Goal: Task Accomplishment & Management: Manage account settings

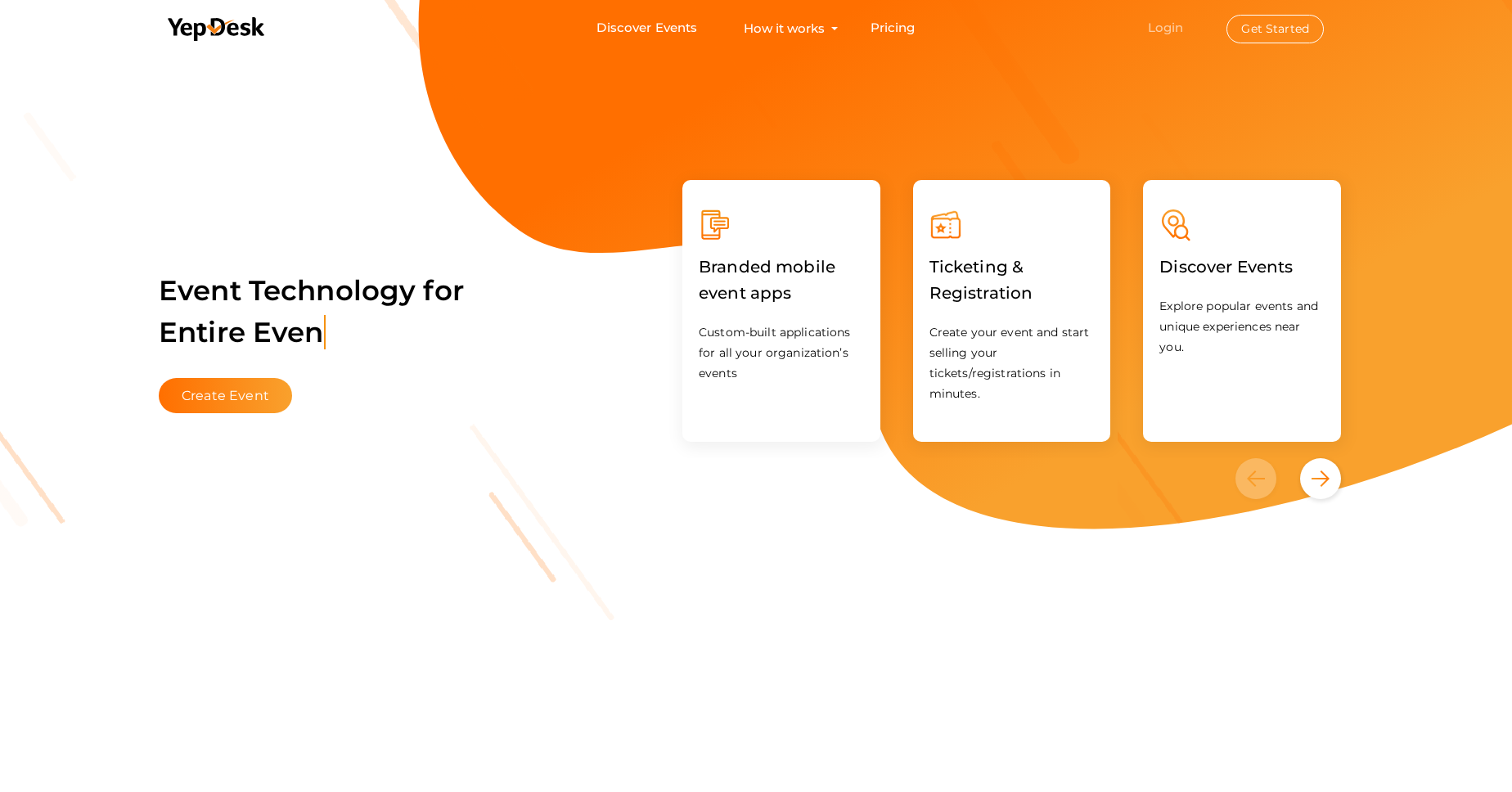
click at [1171, 30] on link "Login" at bounding box center [1166, 27] width 36 height 16
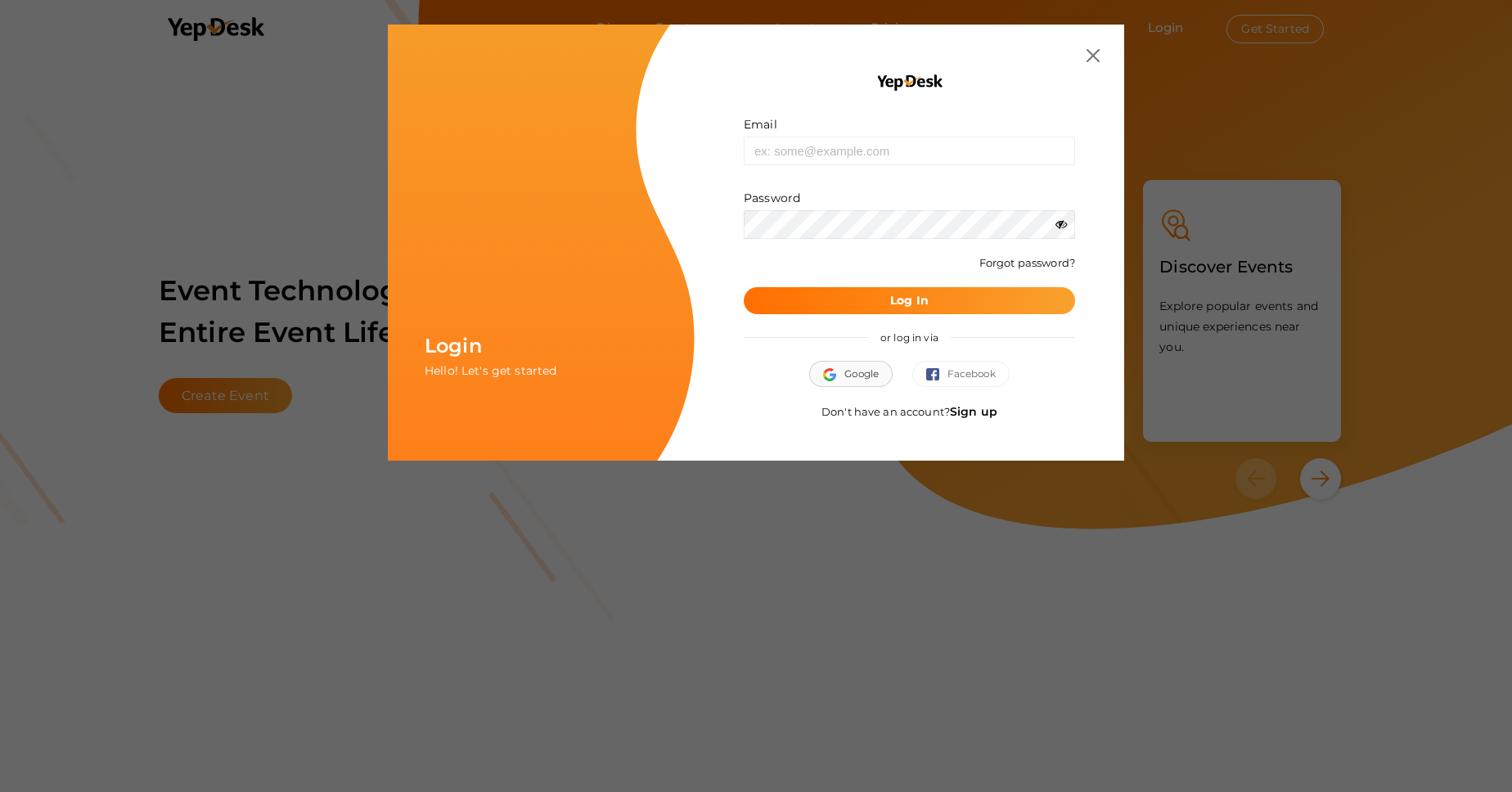
click at [861, 377] on span "Google" at bounding box center [850, 374] width 55 height 17
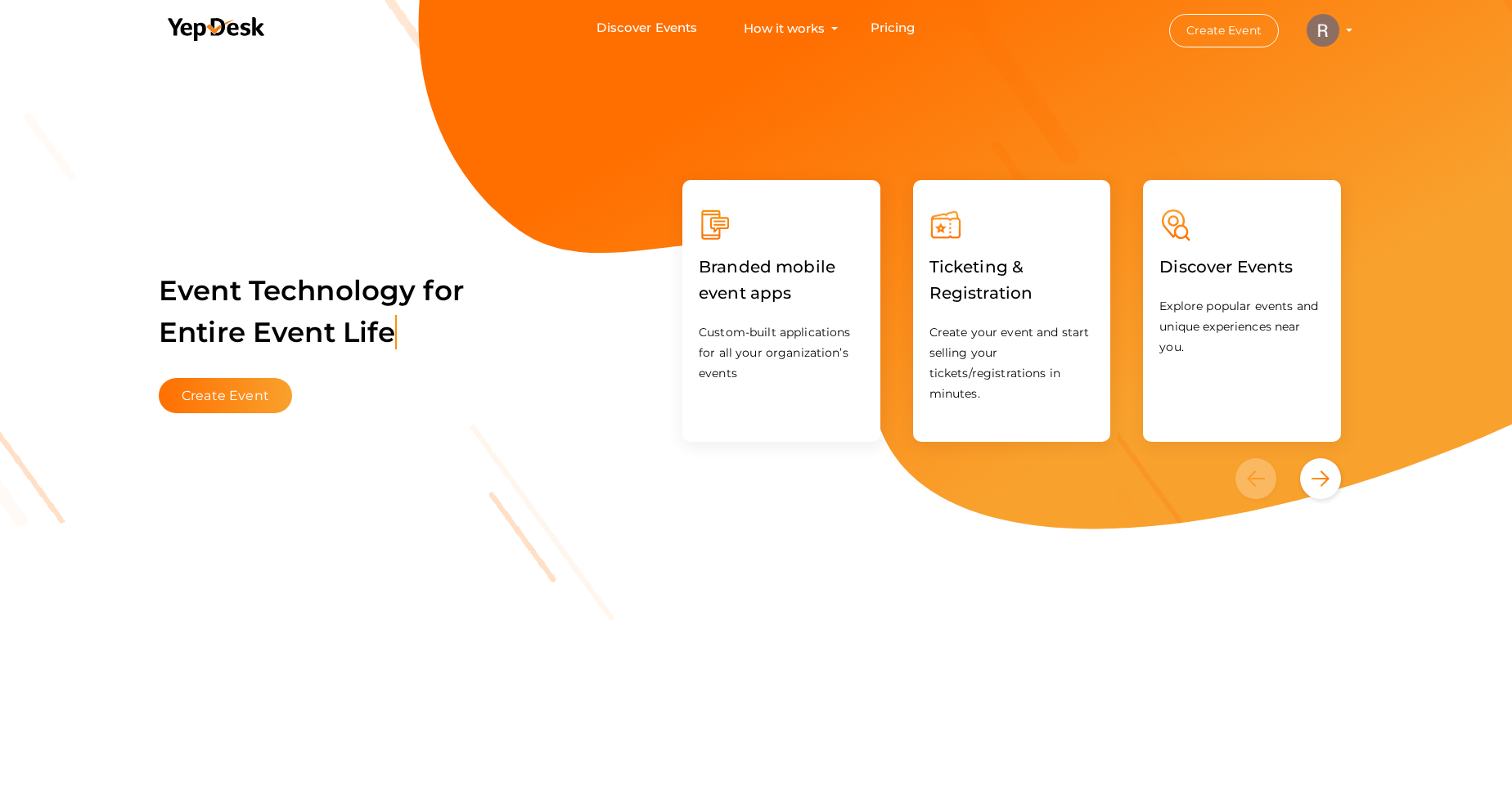
click at [1334, 40] on img at bounding box center [1322, 30] width 33 height 33
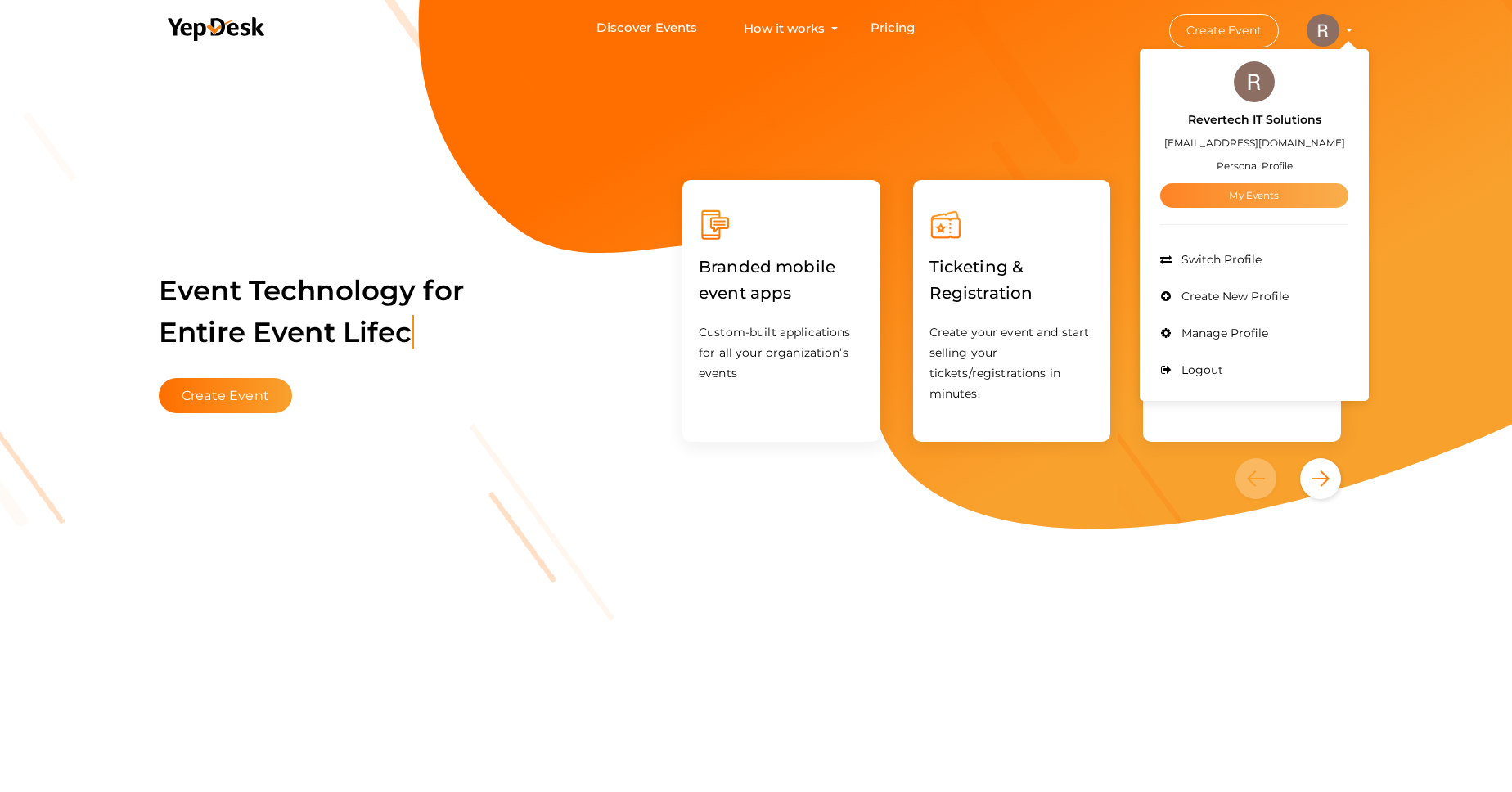
click at [1256, 196] on link "My Events" at bounding box center [1255, 196] width 188 height 25
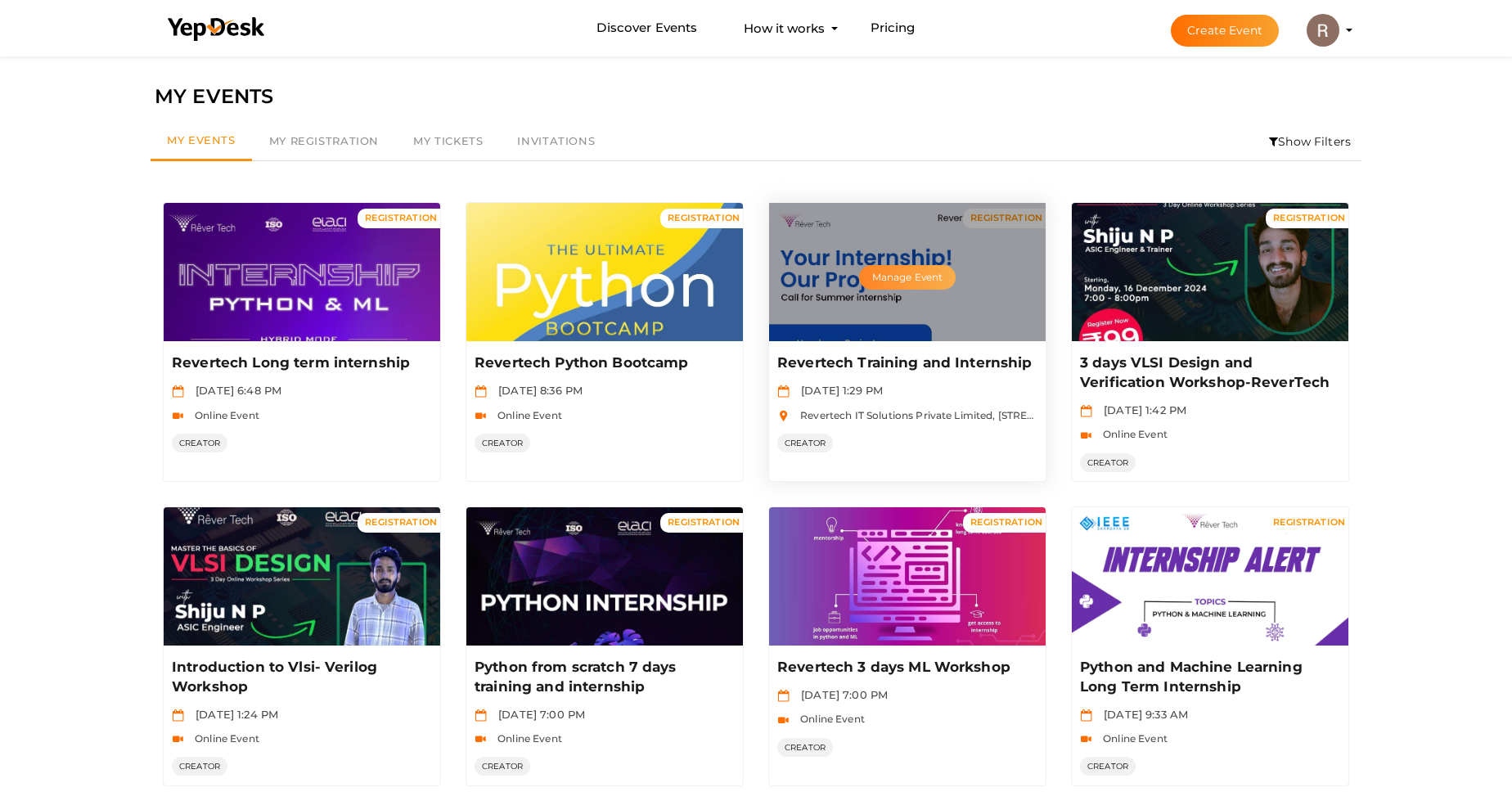
click at [917, 279] on button "Manage Event" at bounding box center [908, 278] width 97 height 25
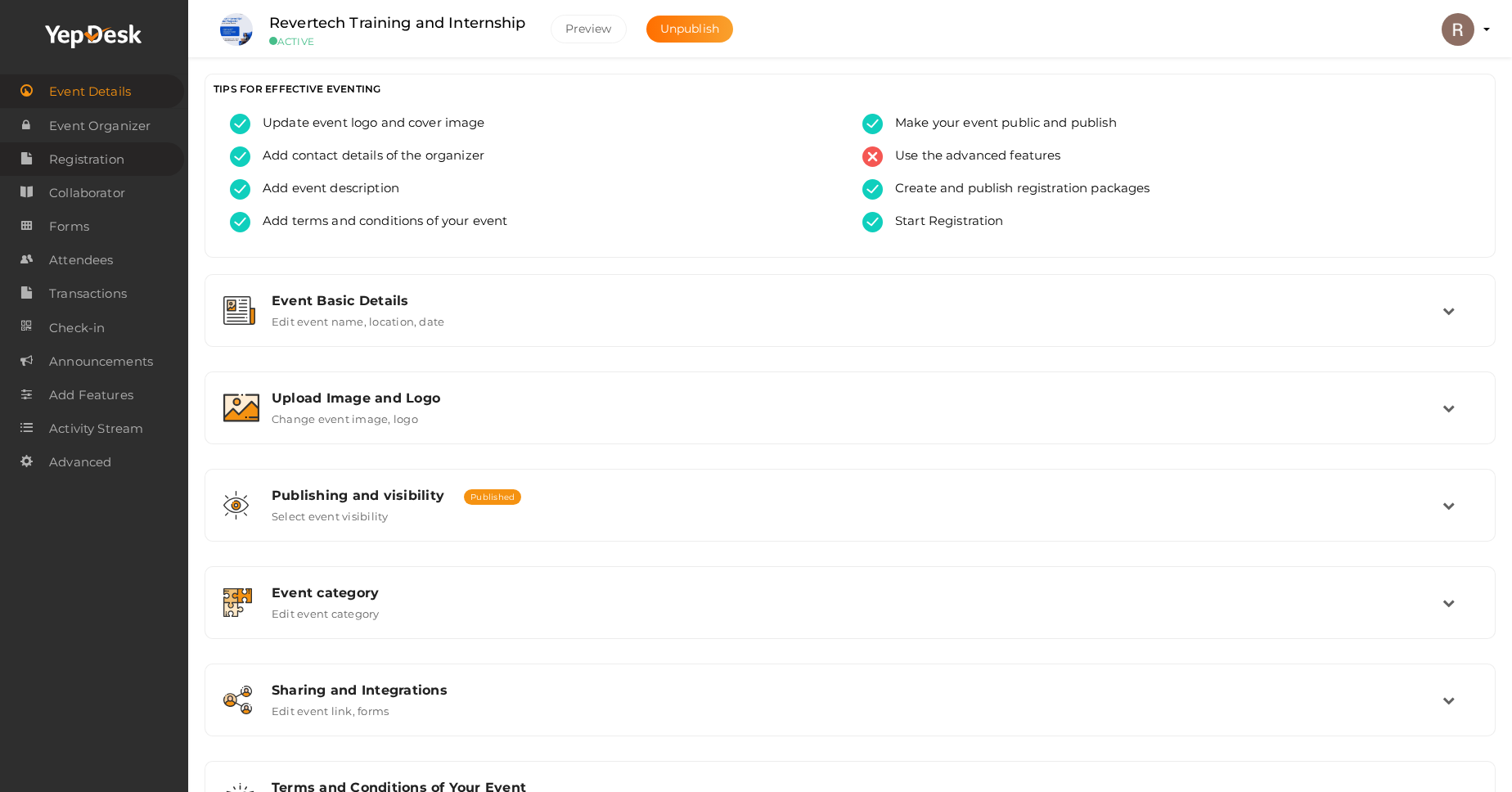
click at [124, 170] on span "Registration" at bounding box center [87, 159] width 76 height 33
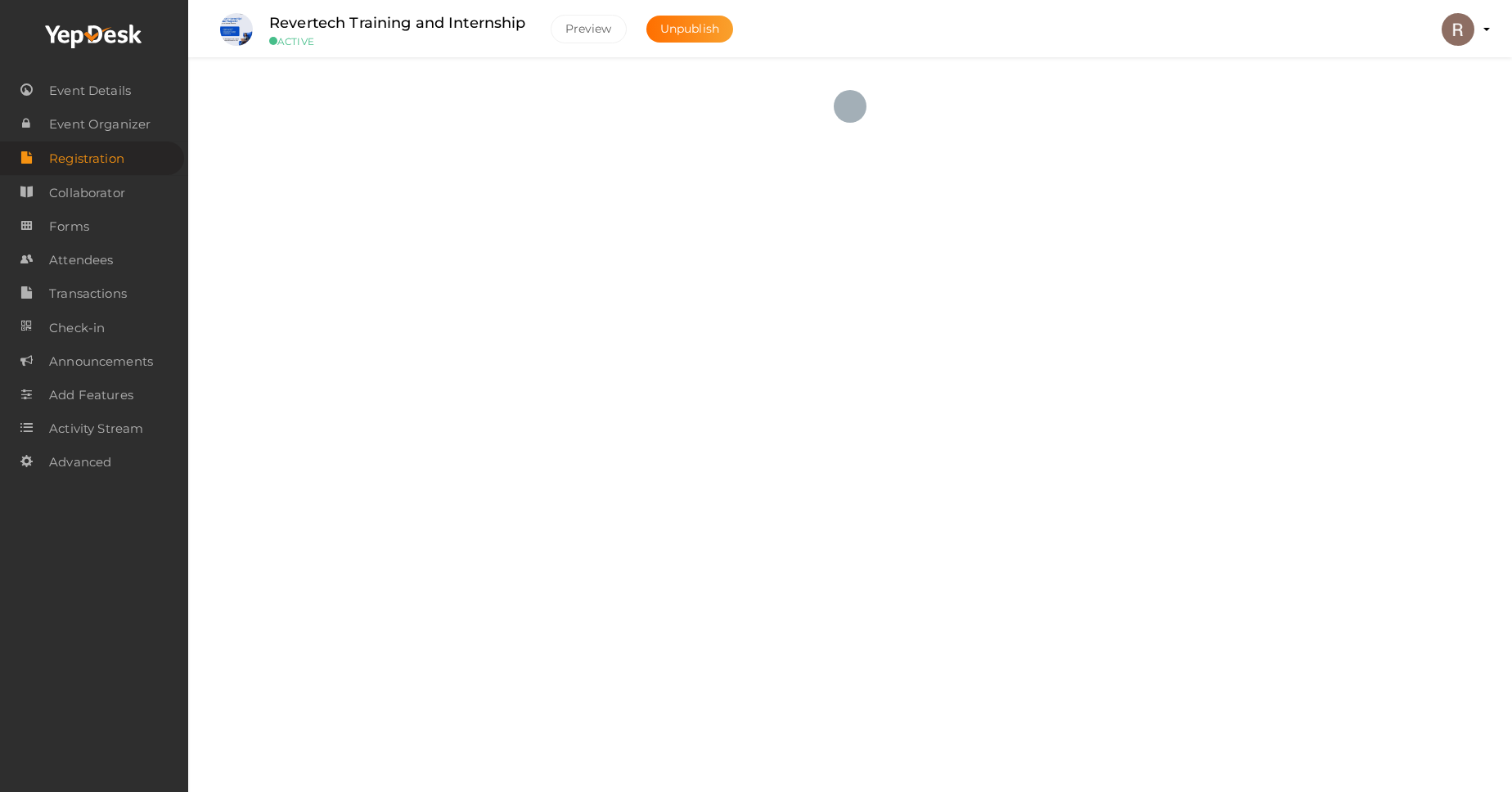
checkbox input "true"
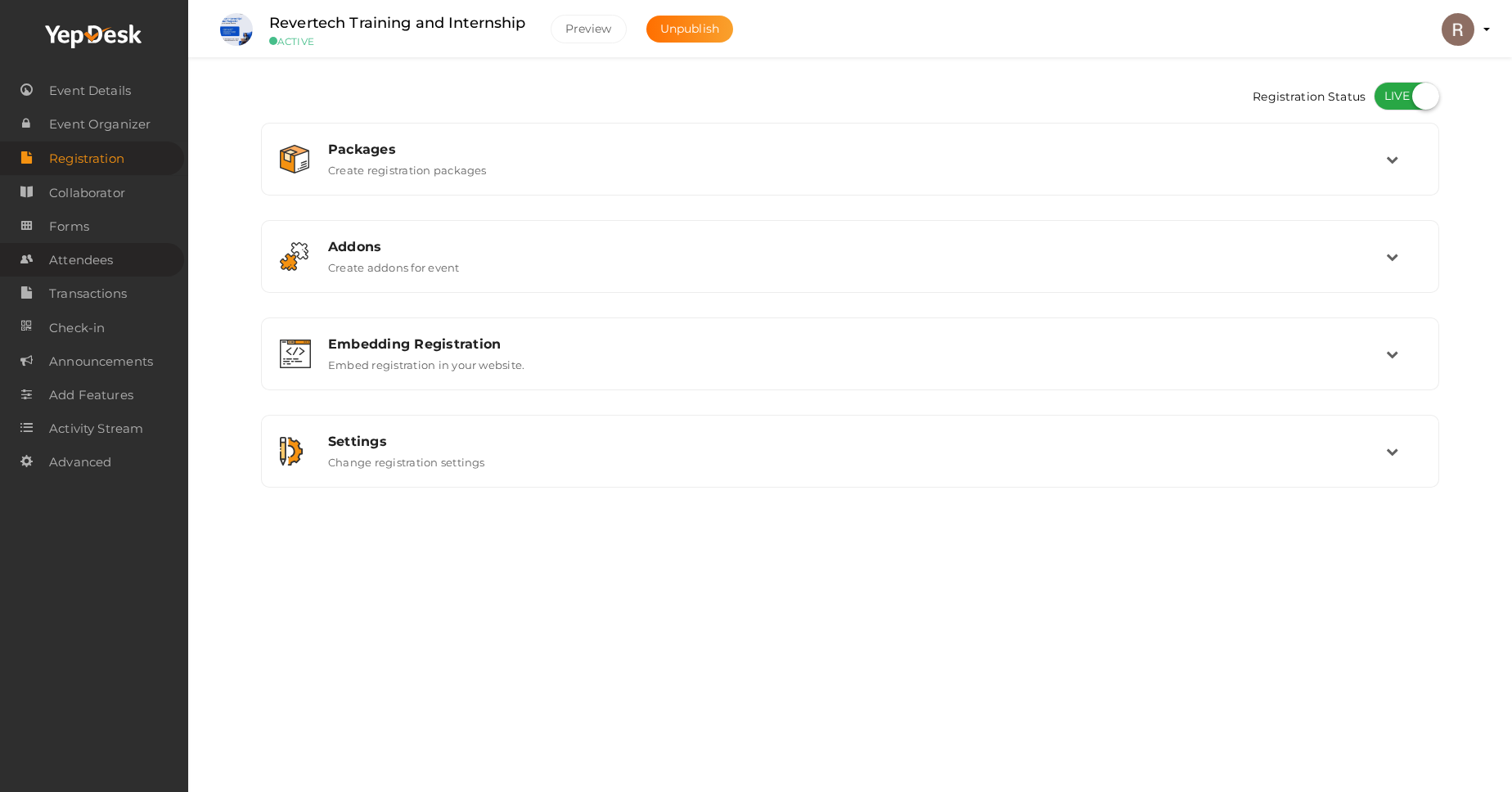
click at [99, 277] on span "Attendees" at bounding box center [81, 260] width 64 height 33
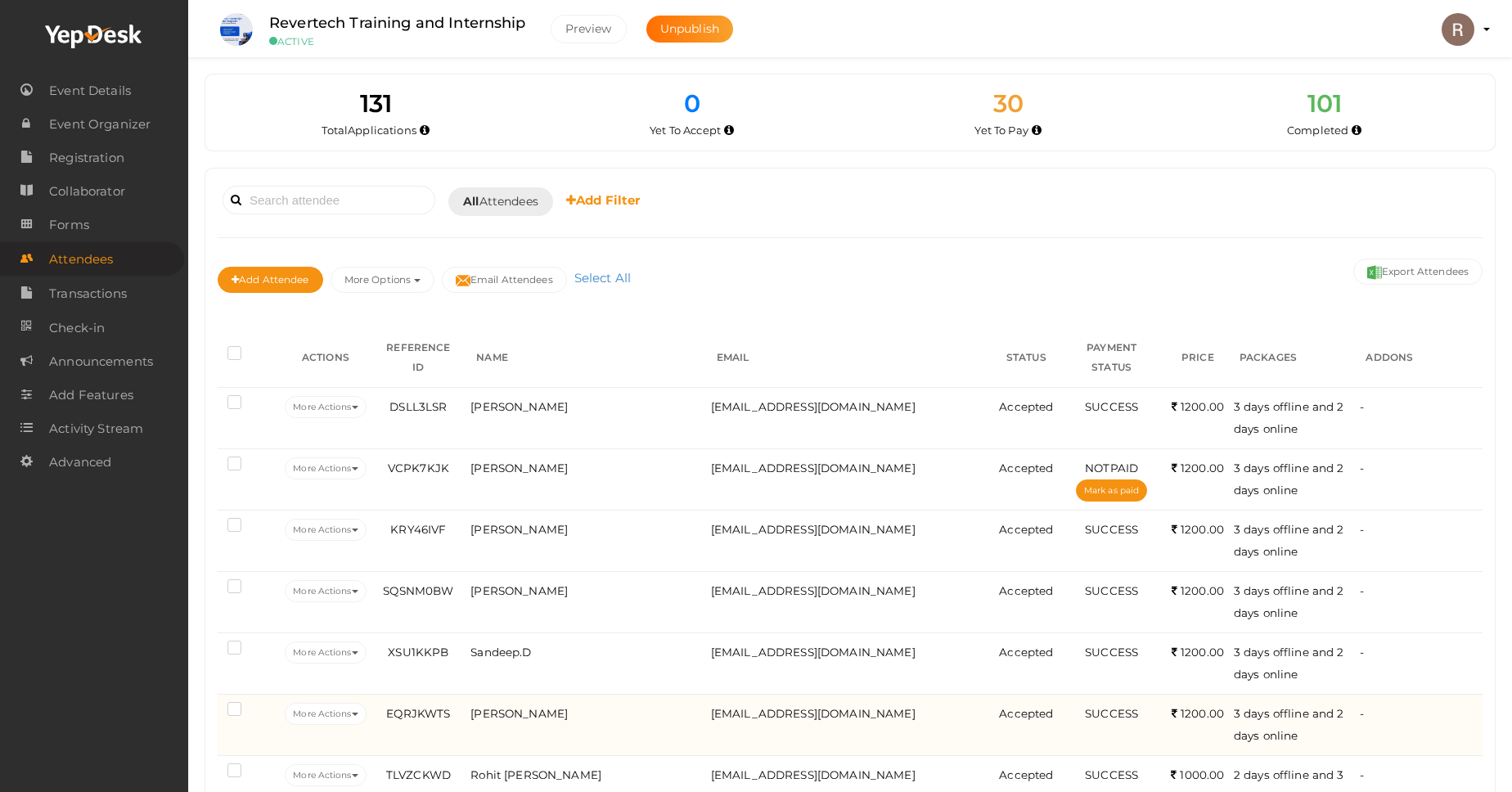
click at [553, 701] on td "[PERSON_NAME]" at bounding box center [586, 725] width 240 height 62
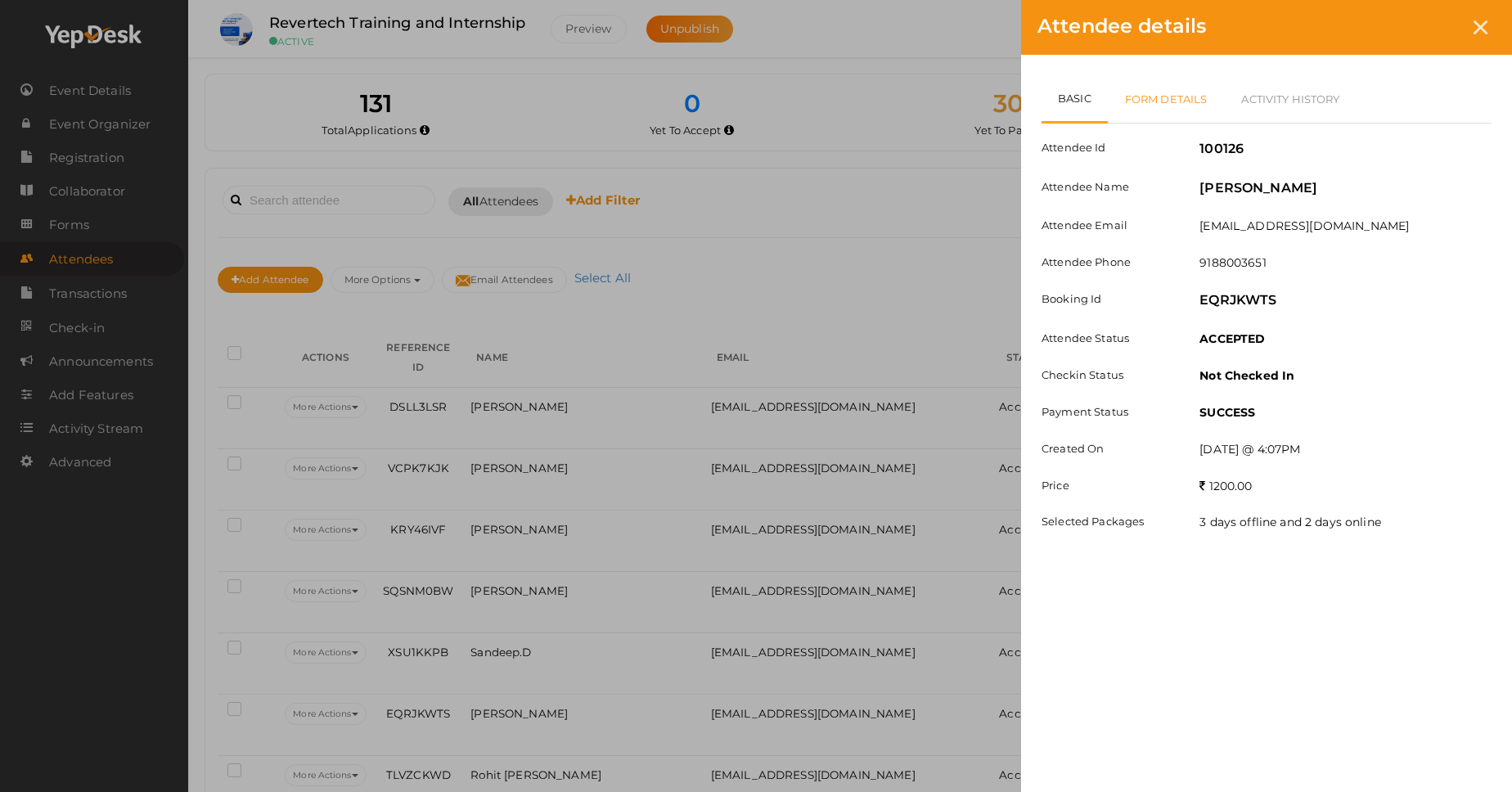
click at [1163, 122] on link "Form Details" at bounding box center [1166, 99] width 117 height 47
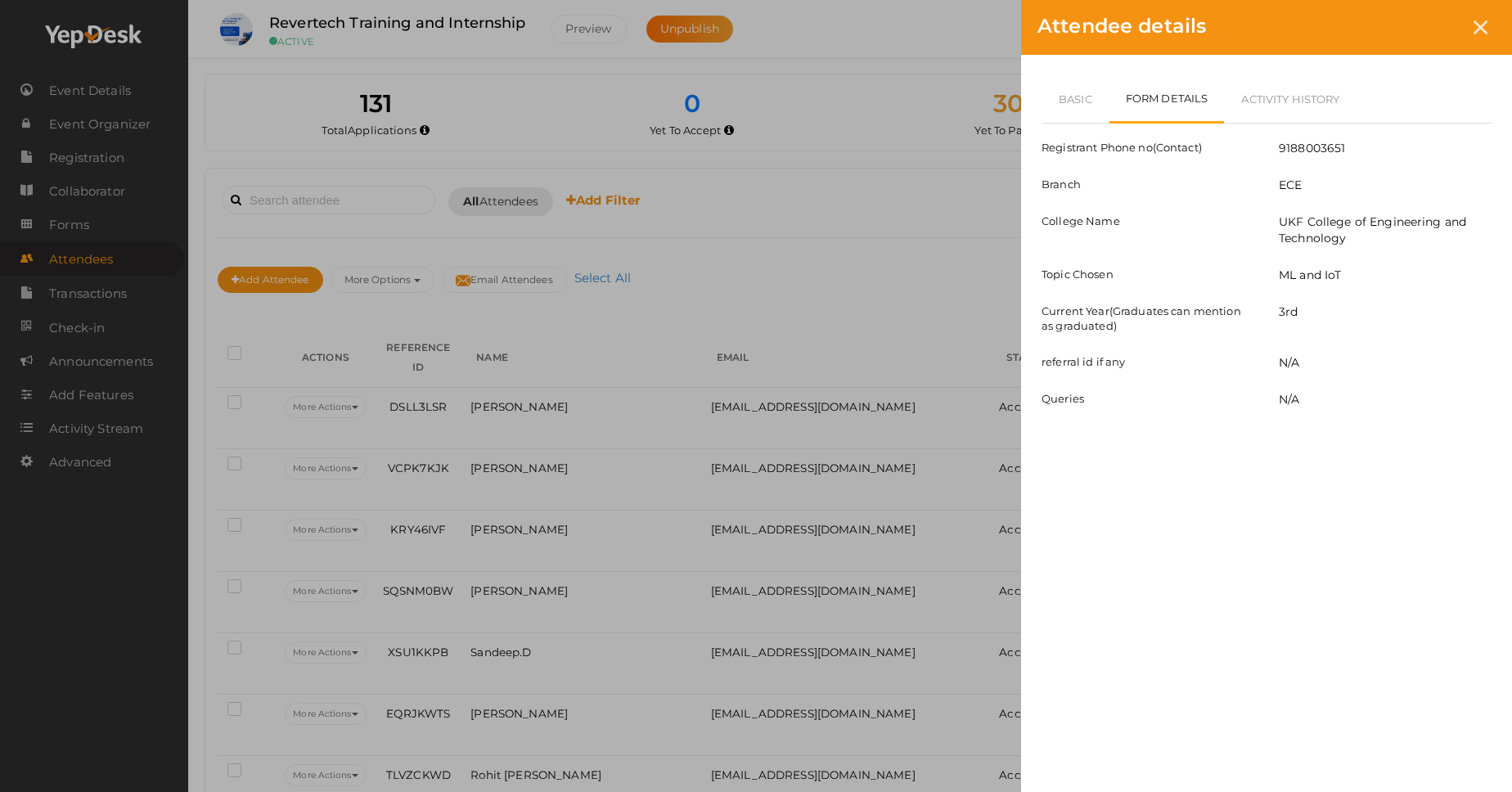
click at [1305, 356] on div "N/A" at bounding box center [1385, 364] width 237 height 20
click at [1482, 23] on icon at bounding box center [1480, 27] width 14 height 14
